Goal: Information Seeking & Learning: Find specific page/section

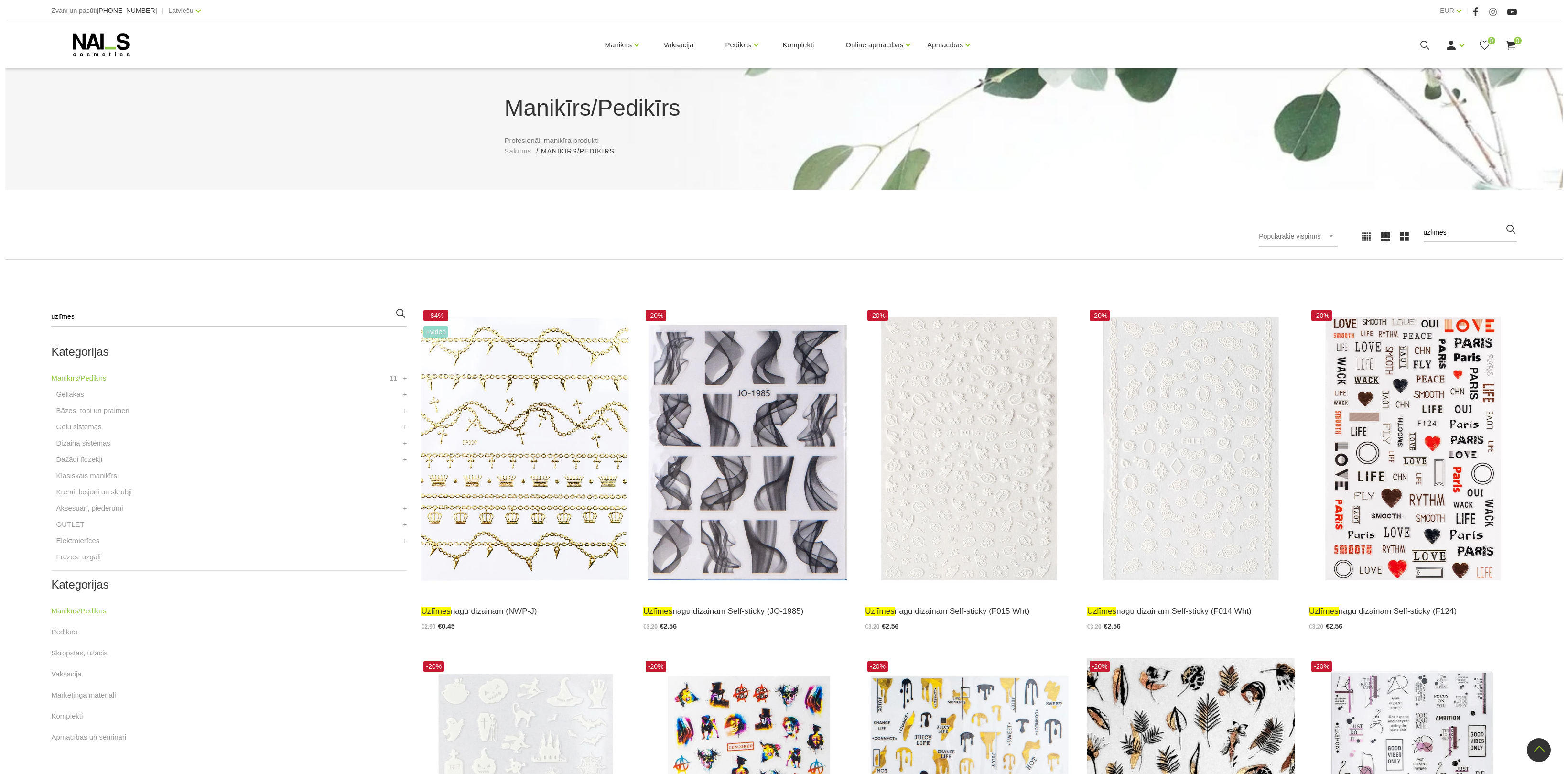
scroll to position [215, 0]
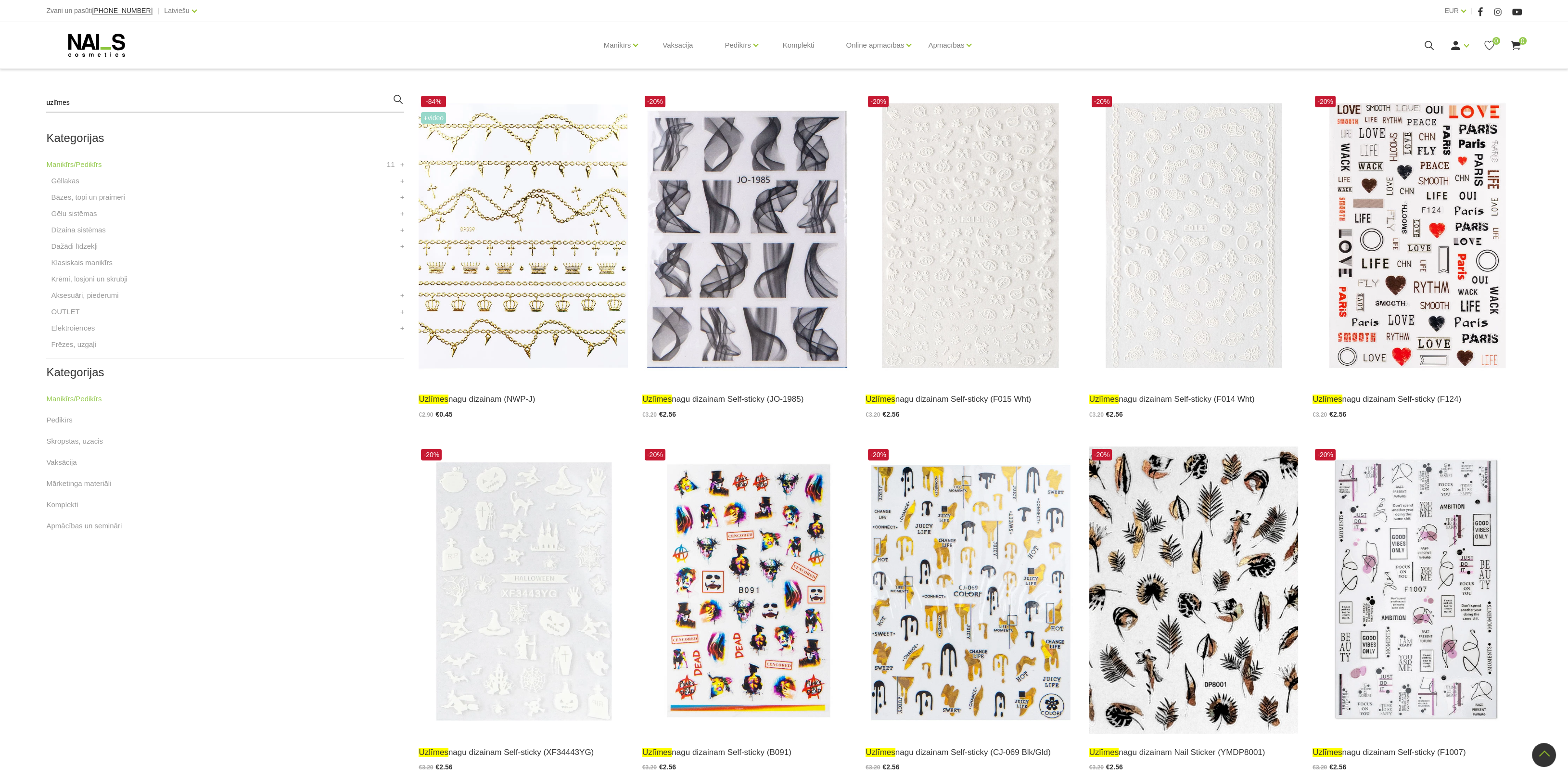
click at [1429, 46] on icon at bounding box center [1429, 45] width 12 height 12
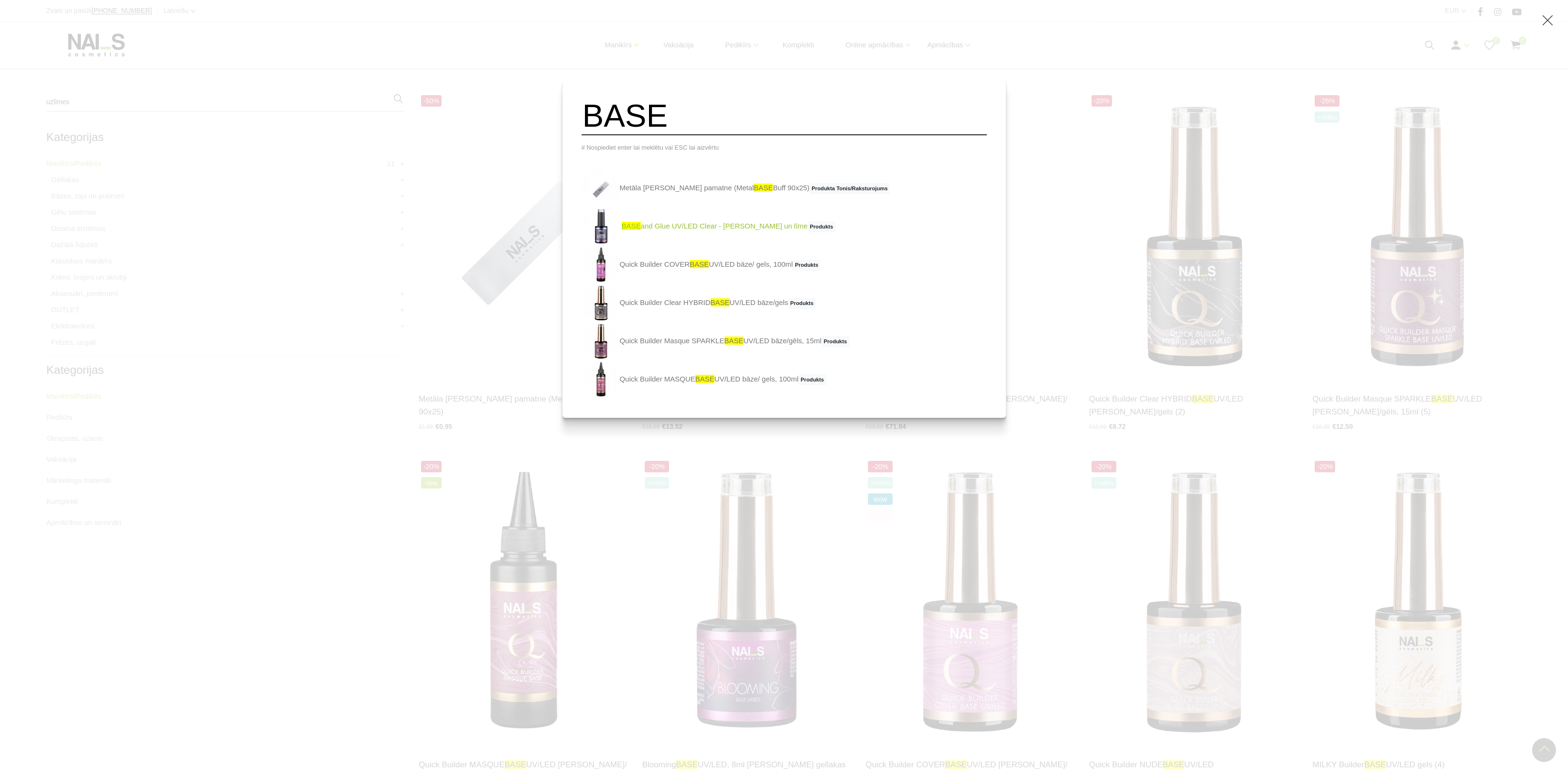
type input "BASE"
click at [737, 231] on link "BASE and Glue UV/LED Clear - bāze un līme Produkts" at bounding box center [708, 227] width 254 height 38
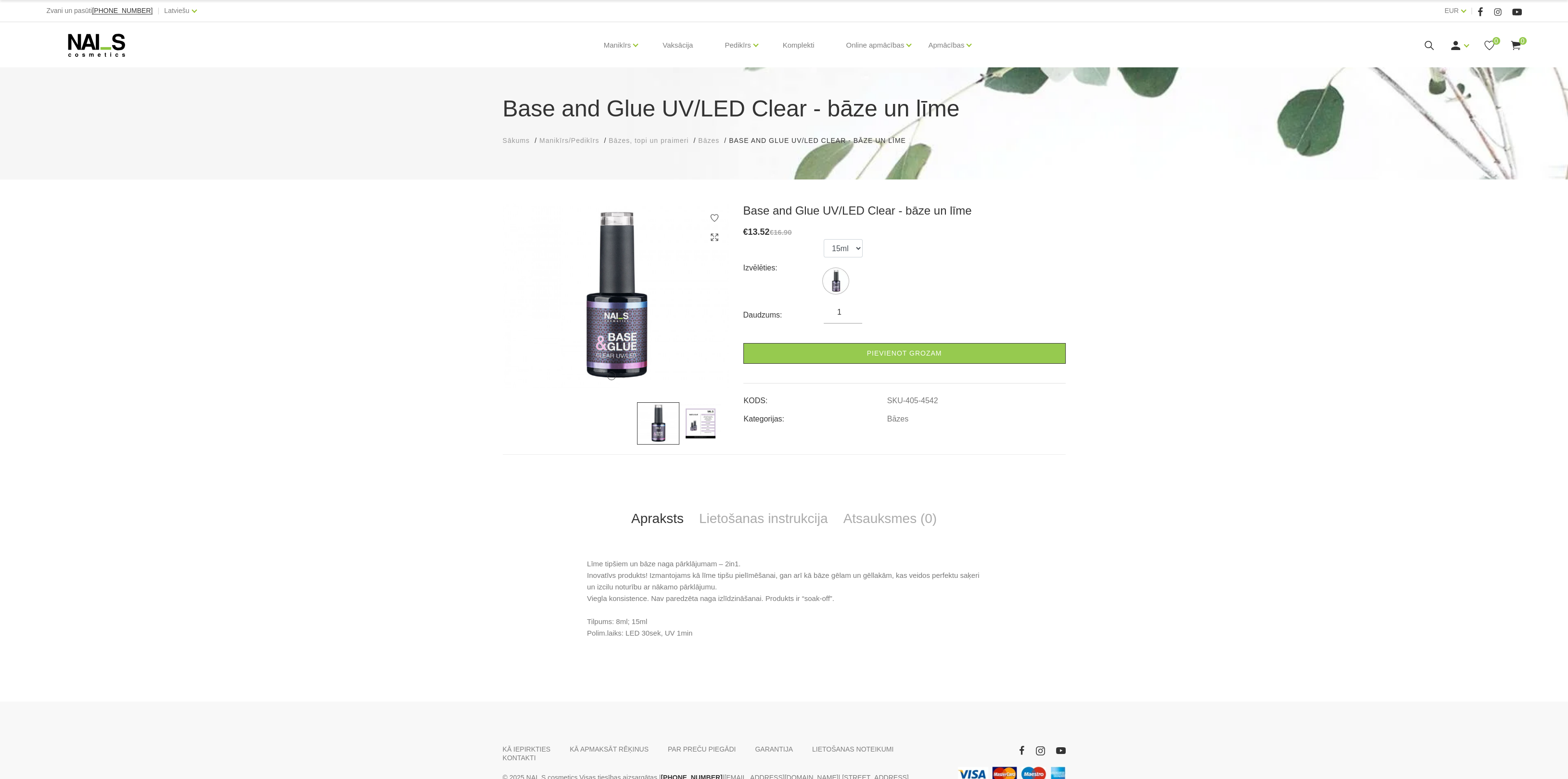
click at [1433, 47] on icon at bounding box center [1429, 45] width 12 height 12
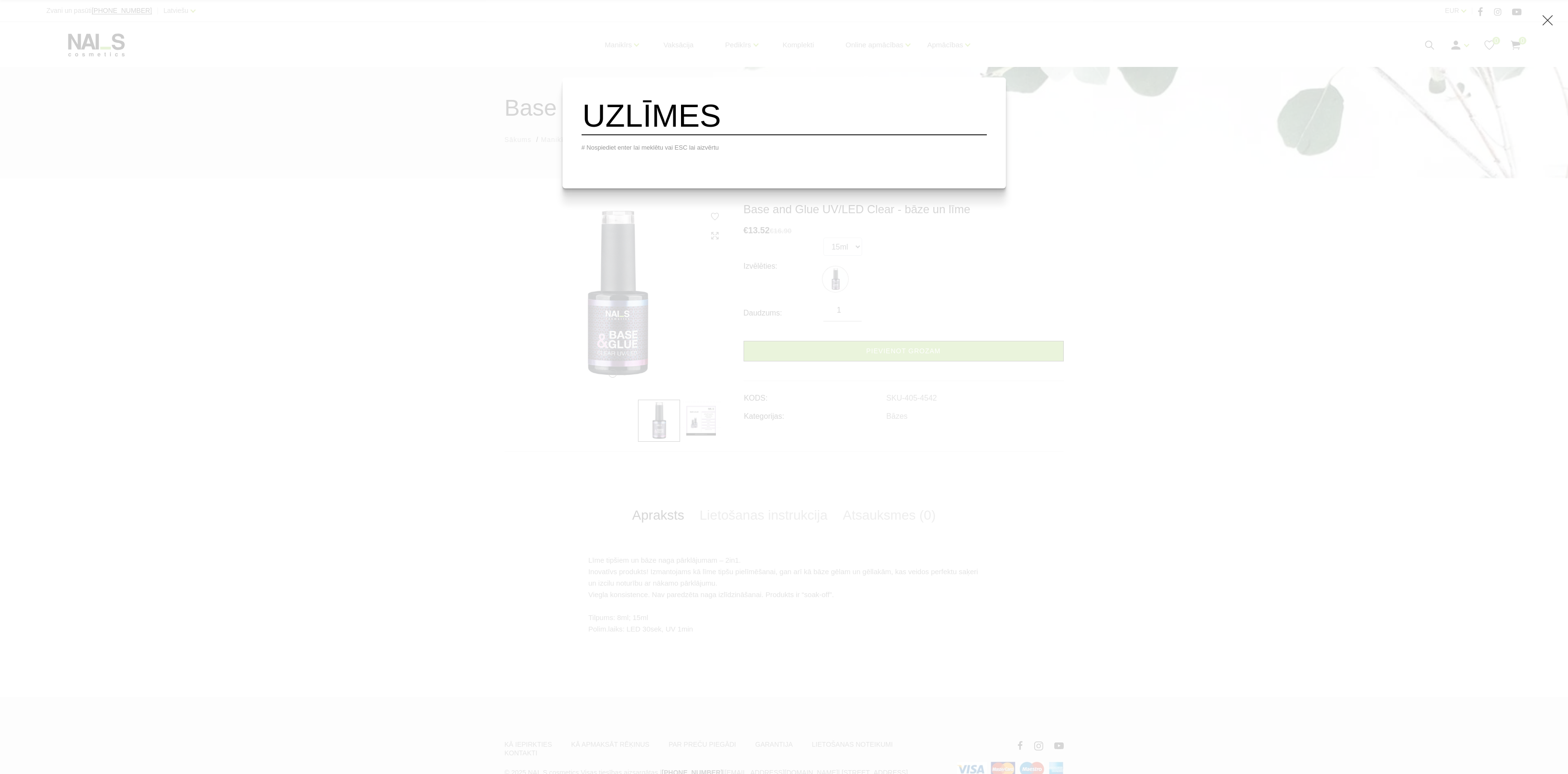
type input "UZLĪMES"
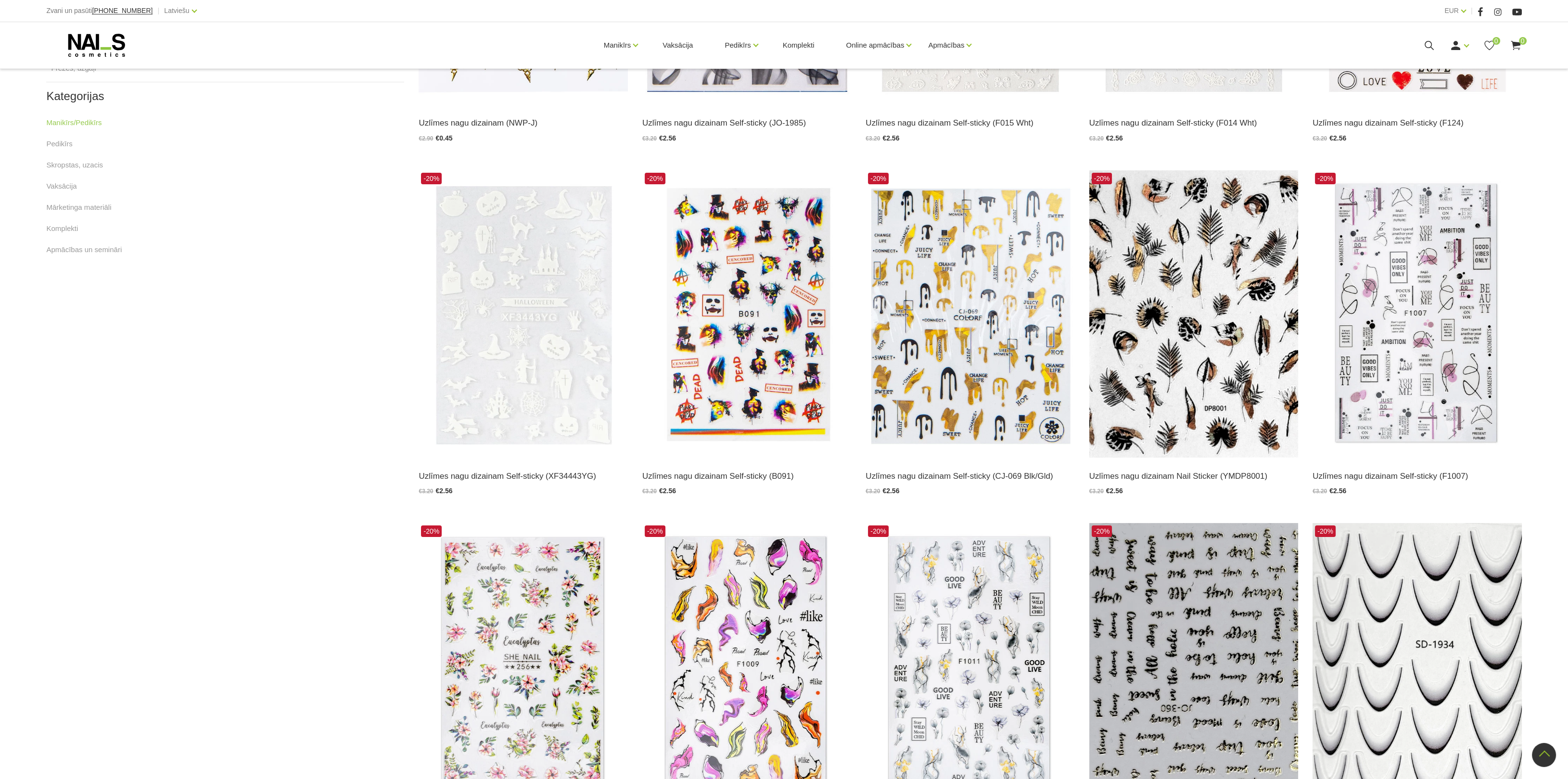
scroll to position [649, 0]
